Goal: Obtain resource: Download file/media

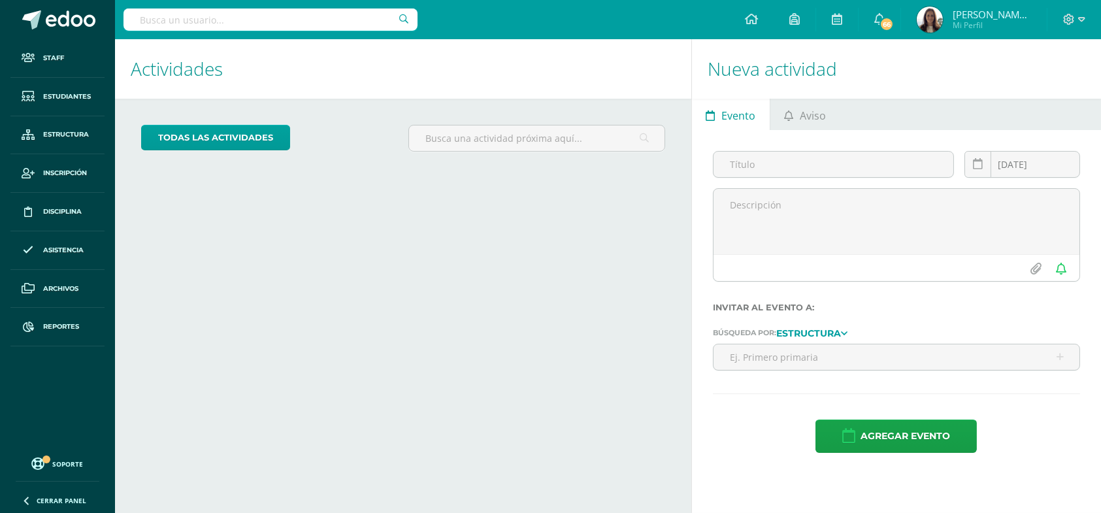
click at [157, 12] on input "text" at bounding box center [270, 19] width 294 height 22
type input "DUBON MOLINA"
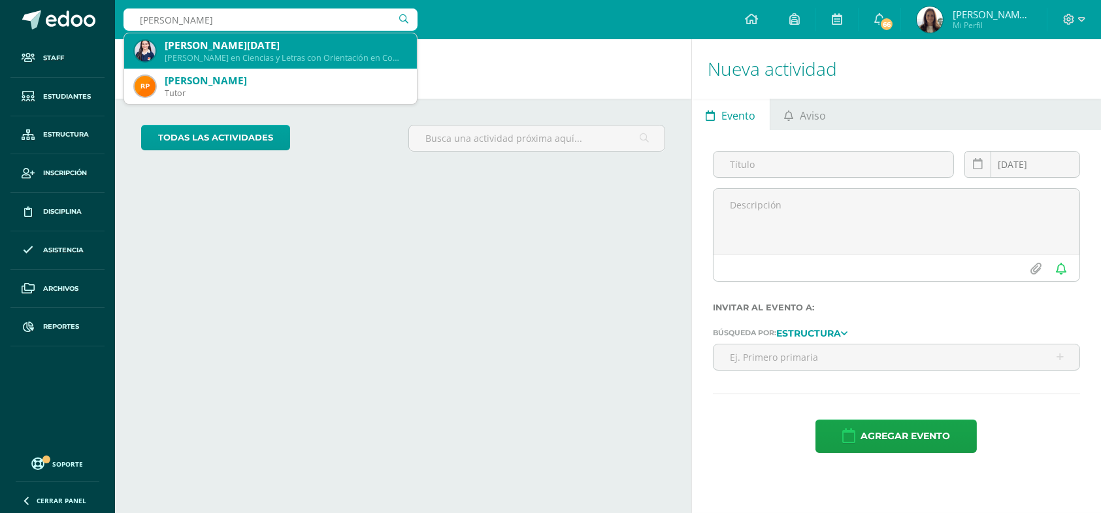
click at [192, 43] on div "Mariana Lucia Dubón Molina" at bounding box center [286, 46] width 242 height 14
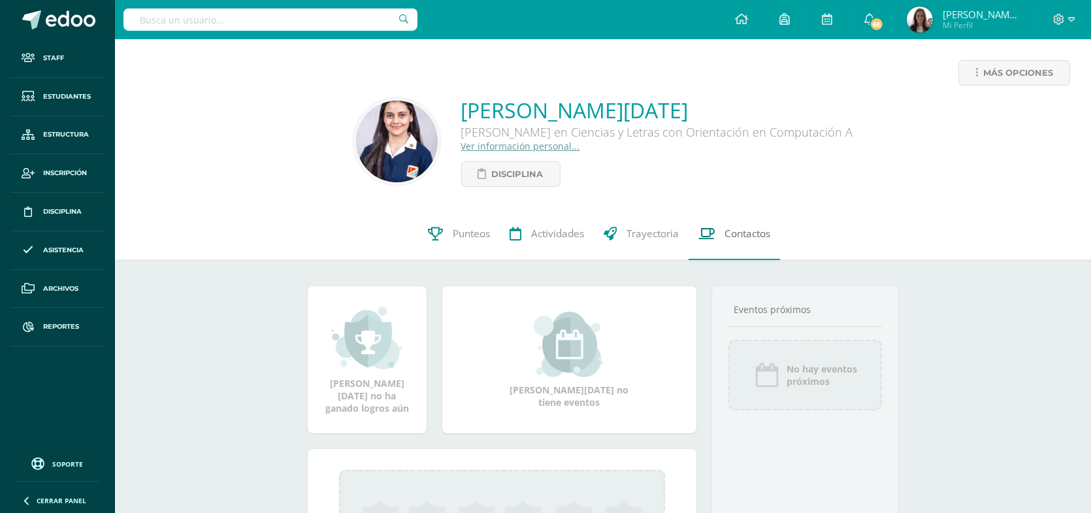
click at [753, 240] on span "Contactos" at bounding box center [747, 234] width 46 height 14
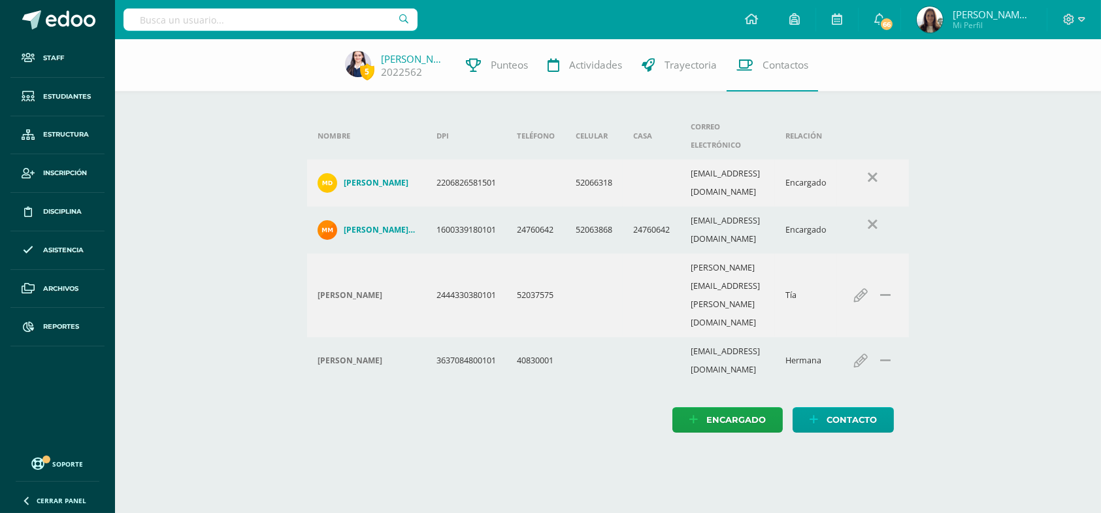
click at [373, 225] on h4 "[PERSON_NAME] [PERSON_NAME]" at bounding box center [380, 230] width 72 height 10
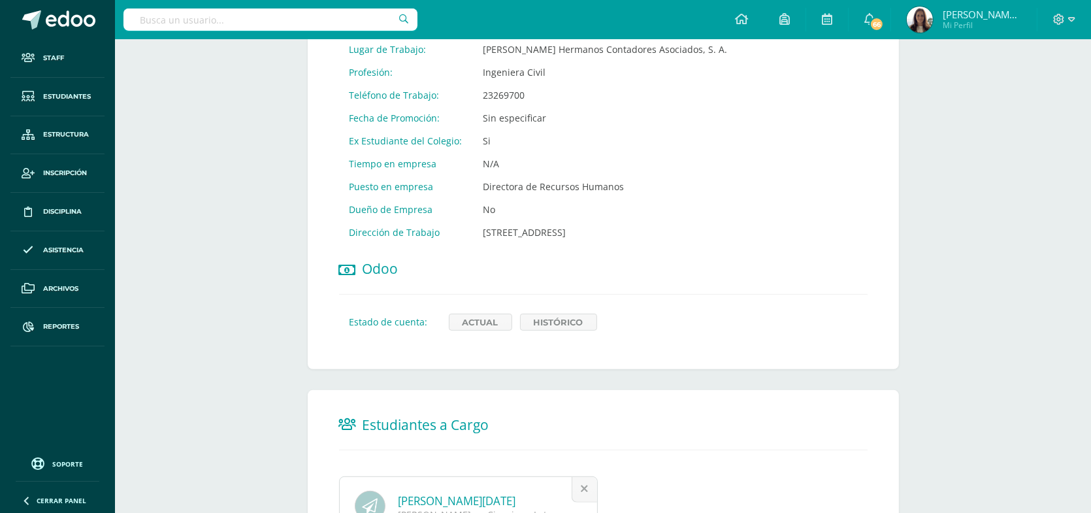
scroll to position [751, 0]
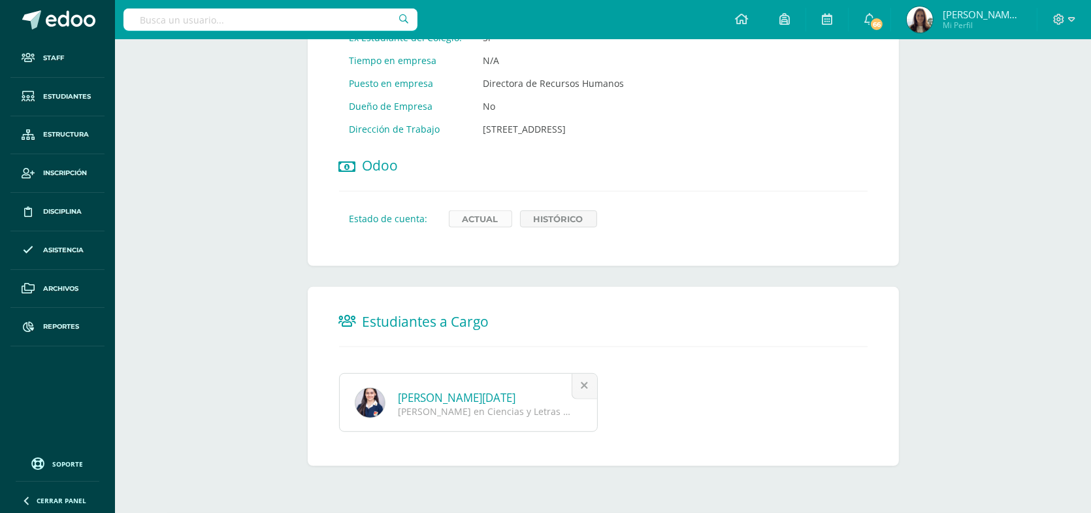
click at [471, 221] on link "Actual" at bounding box center [480, 218] width 63 height 17
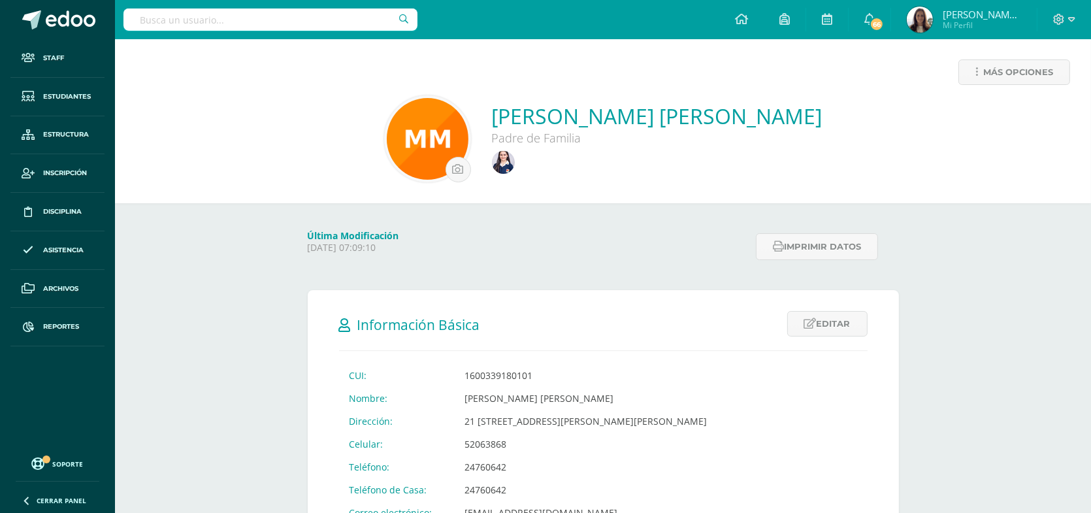
scroll to position [0, 0]
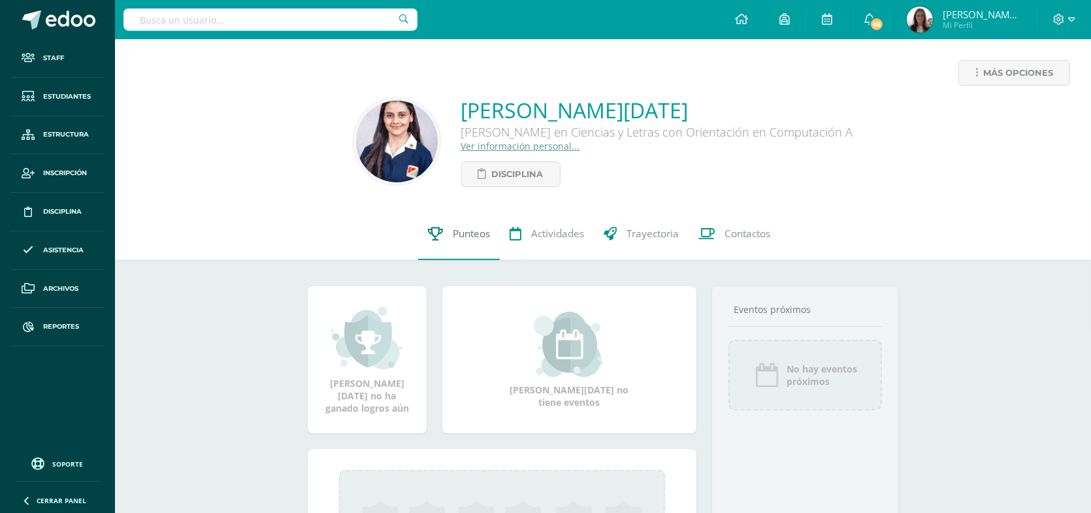
click at [470, 240] on span "Punteos" at bounding box center [471, 234] width 37 height 14
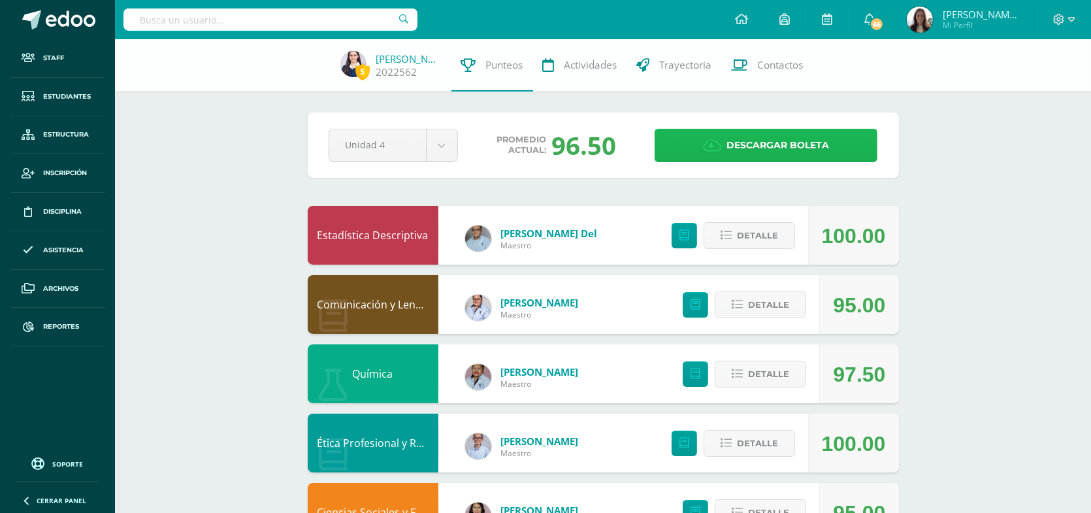
click at [830, 148] on link "Descargar boleta" at bounding box center [766, 145] width 223 height 33
